Goal: Task Accomplishment & Management: Complete application form

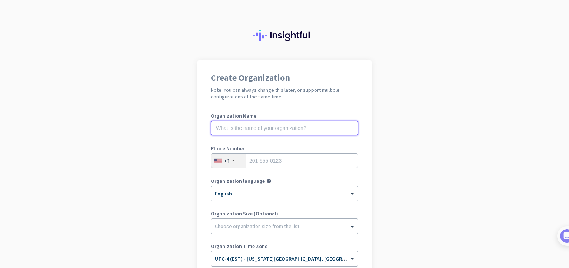
click at [314, 128] on input "text" at bounding box center [284, 128] width 147 height 15
type input "Mercor"
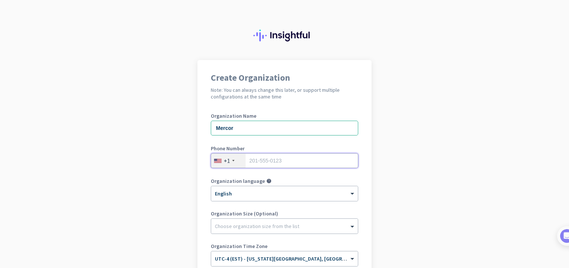
click at [298, 163] on input "tel" at bounding box center [284, 160] width 147 height 15
type input "3"
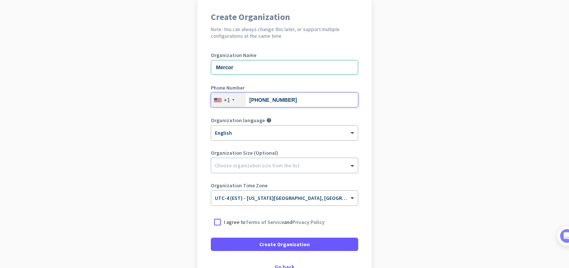
scroll to position [98, 0]
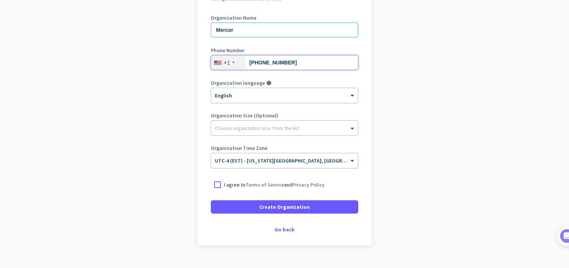
type input "[PHONE_NUMBER]"
click at [304, 159] on input "text" at bounding box center [277, 158] width 124 height 6
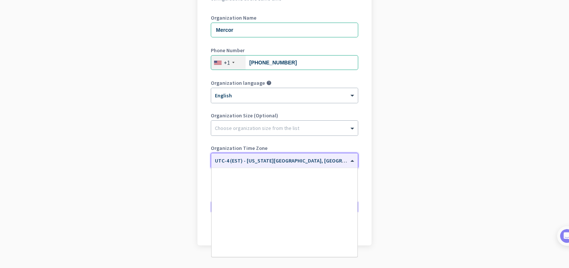
scroll to position [855, 0]
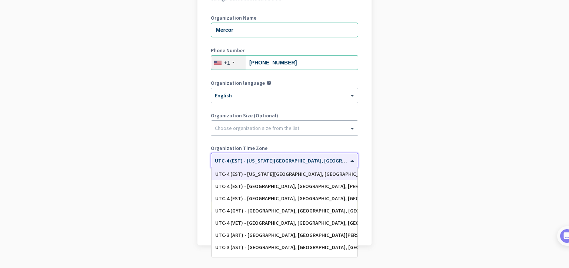
click at [391, 169] on app-onboarding-organization "Create Organization Note: You can always change this later, or support multiple…" at bounding box center [284, 122] width 569 height 321
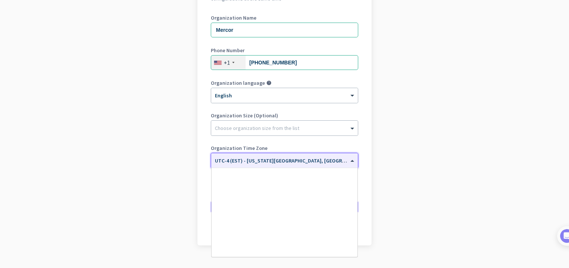
click at [350, 161] on span at bounding box center [352, 161] width 9 height 6
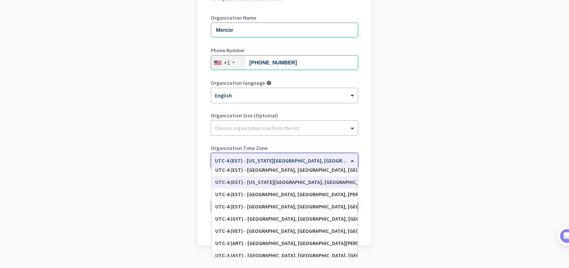
scroll to position [840, 0]
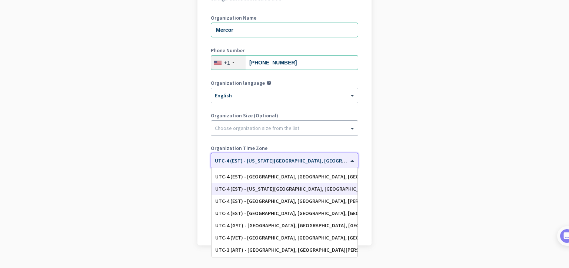
click at [395, 170] on app-onboarding-organization "Create Organization Note: You can always change this later, or support multiple…" at bounding box center [284, 122] width 569 height 321
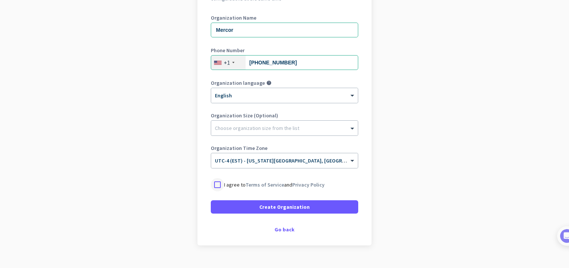
click at [218, 184] on div at bounding box center [217, 184] width 13 height 13
click at [292, 206] on span "Create Organization" at bounding box center [284, 206] width 50 height 7
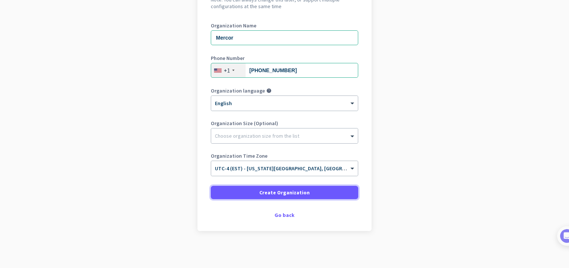
scroll to position [90, 0]
